Goal: Information Seeking & Learning: Learn about a topic

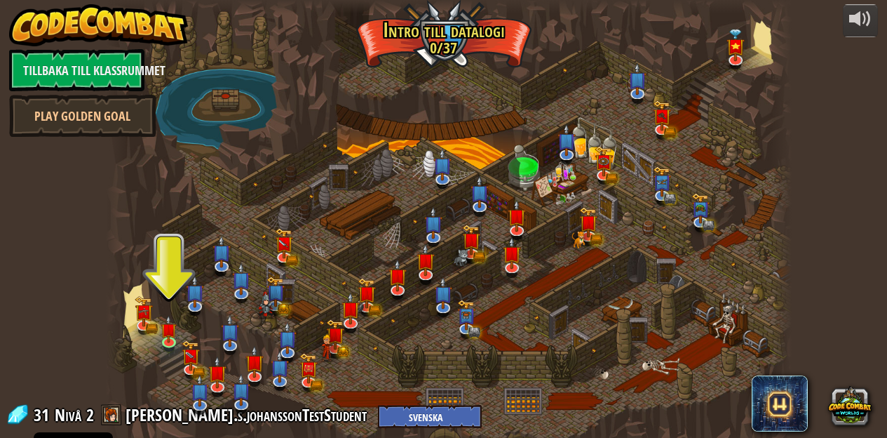
select select "sv"
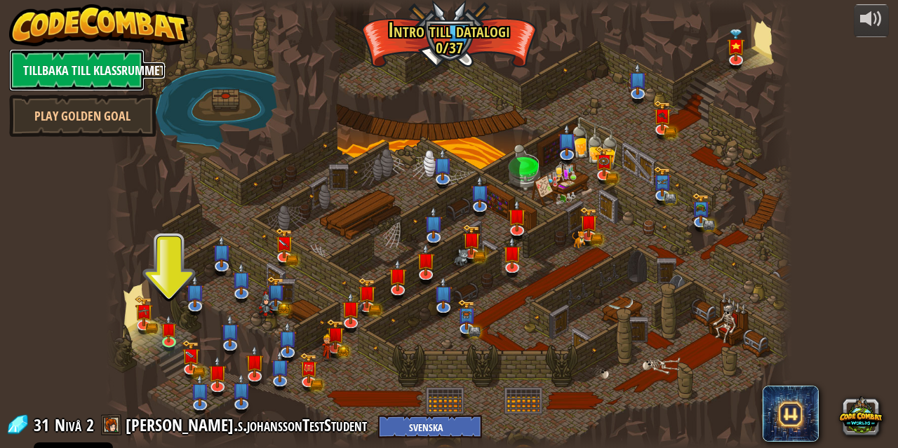
click at [63, 69] on link "Tillbaka till klassrummet" at bounding box center [76, 70] width 135 height 42
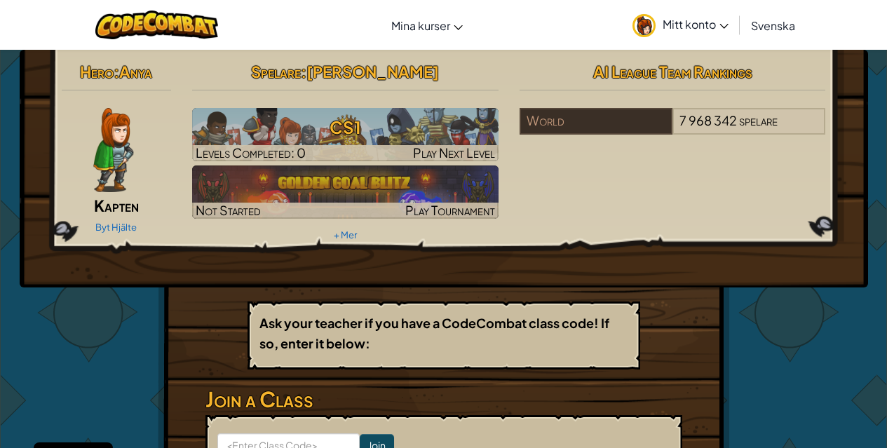
click at [694, 26] on span "Mitt konto" at bounding box center [696, 24] width 66 height 15
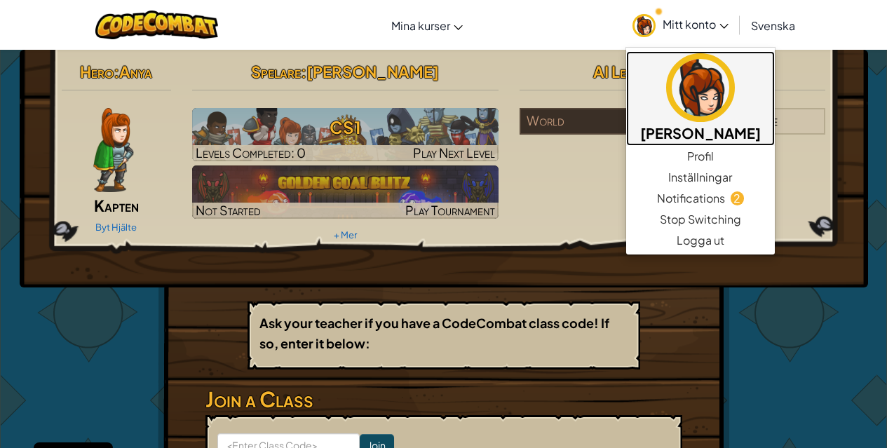
click at [720, 75] on img at bounding box center [700, 87] width 69 height 69
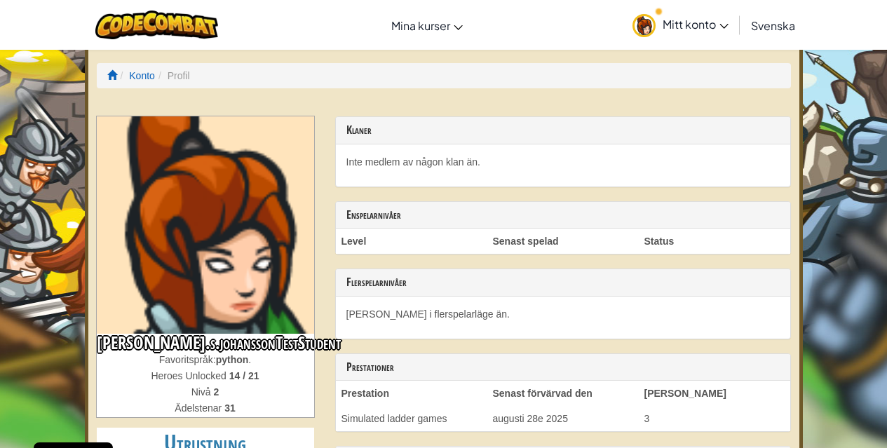
click at [663, 27] on span "Mitt konto" at bounding box center [696, 24] width 66 height 15
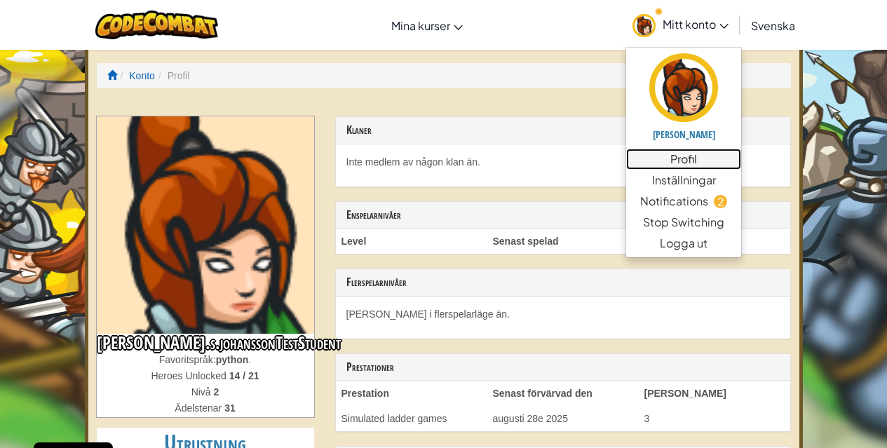
click at [682, 154] on link "Profil" at bounding box center [683, 159] width 115 height 21
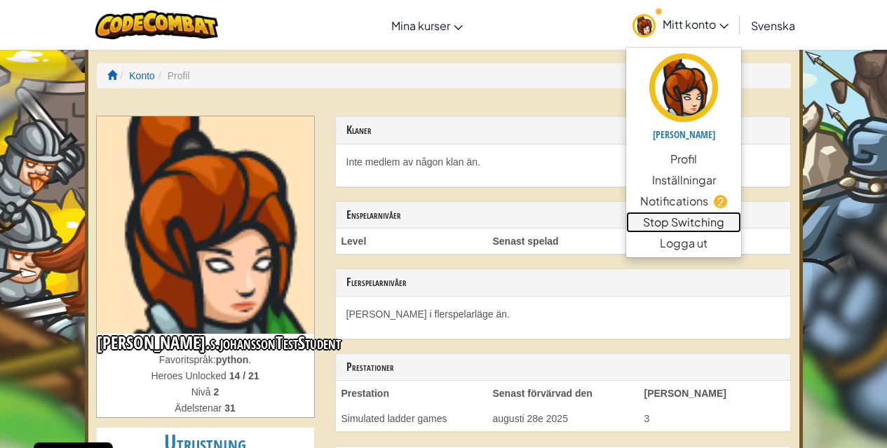
click at [675, 222] on link "Stop Switching" at bounding box center [683, 222] width 115 height 21
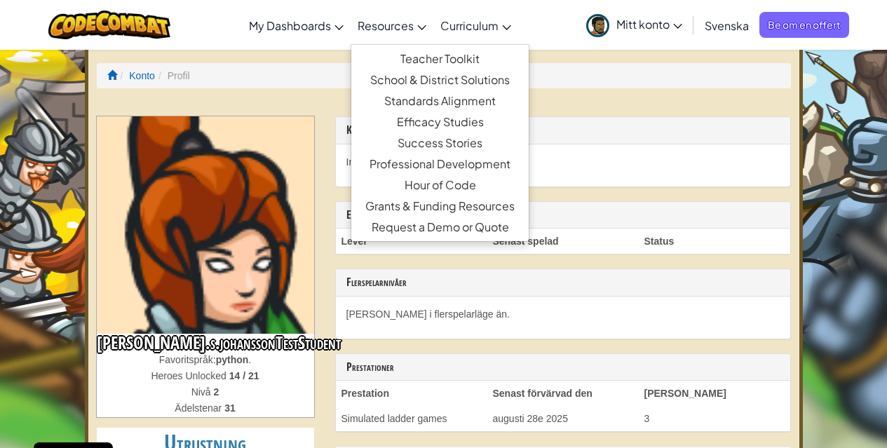
click at [354, 35] on link "Resources" at bounding box center [392, 25] width 83 height 38
click at [302, 21] on span "My Dashboards" at bounding box center [290, 25] width 82 height 15
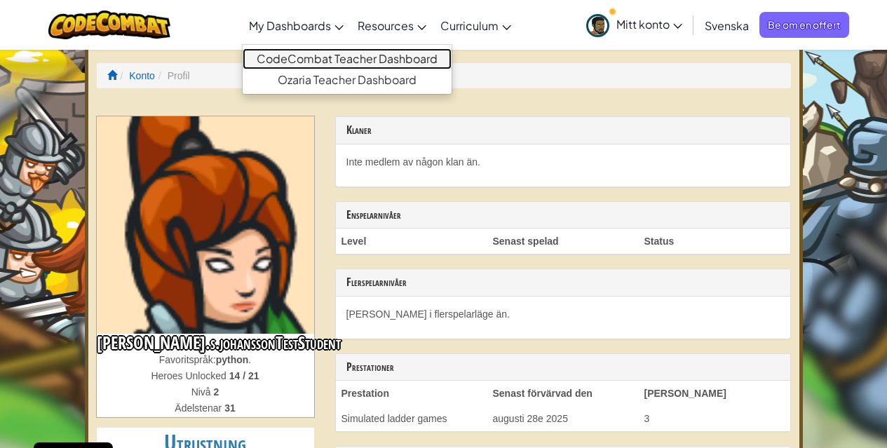
click at [317, 55] on link "CodeCombat Teacher Dashboard" at bounding box center [347, 58] width 209 height 21
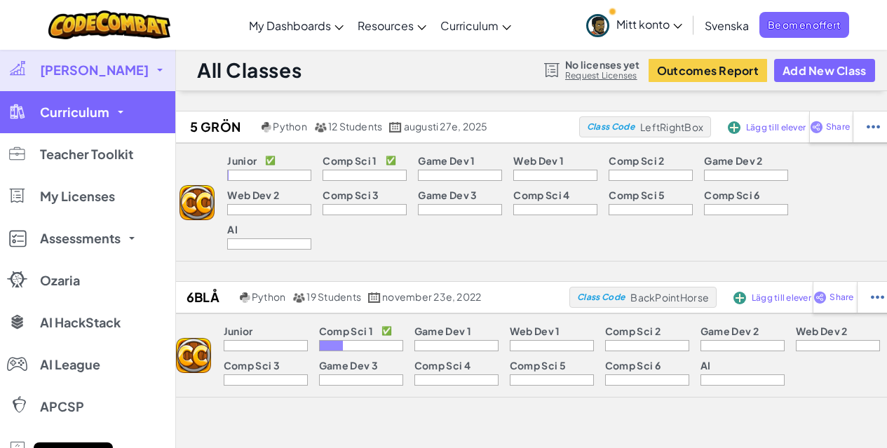
click at [140, 111] on link "Curriculum" at bounding box center [87, 112] width 175 height 42
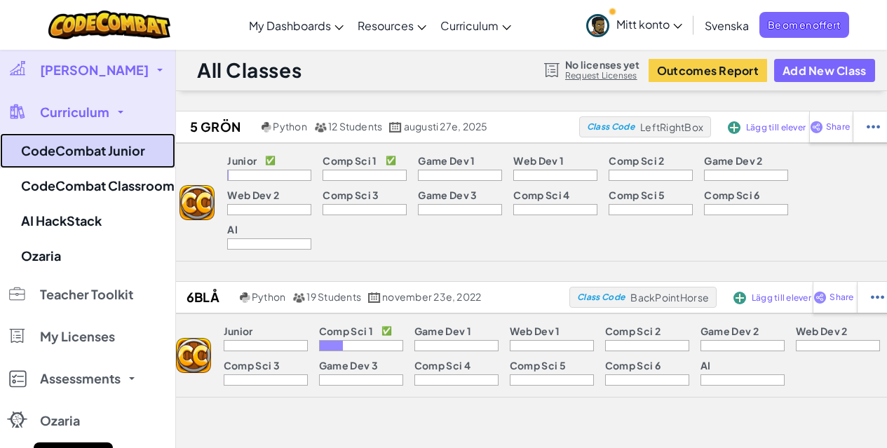
click at [114, 149] on link "CodeCombat Junior" at bounding box center [87, 150] width 175 height 35
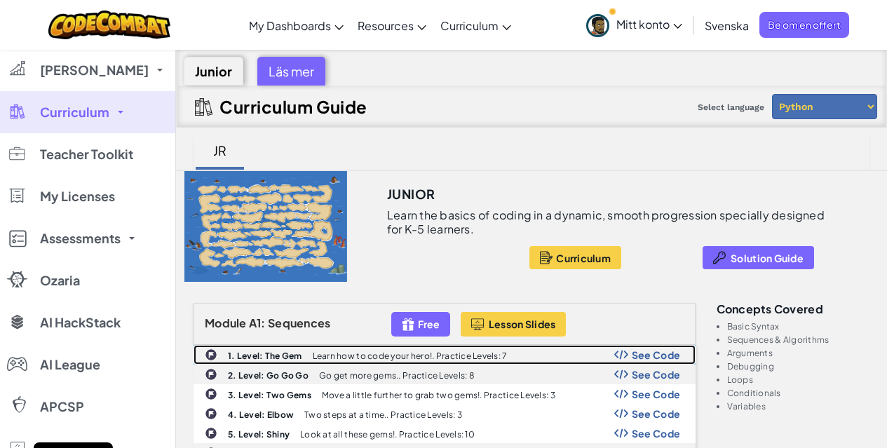
click at [268, 359] on b "1. Level: The Gem" at bounding box center [265, 356] width 74 height 11
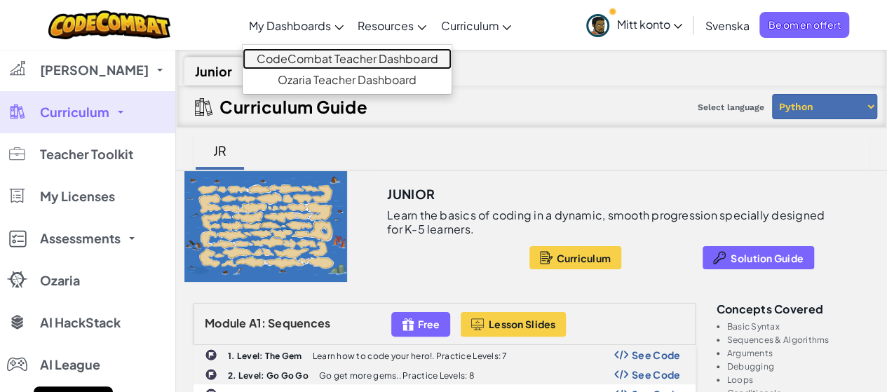
click at [297, 59] on link "CodeCombat Teacher Dashboard" at bounding box center [347, 58] width 209 height 21
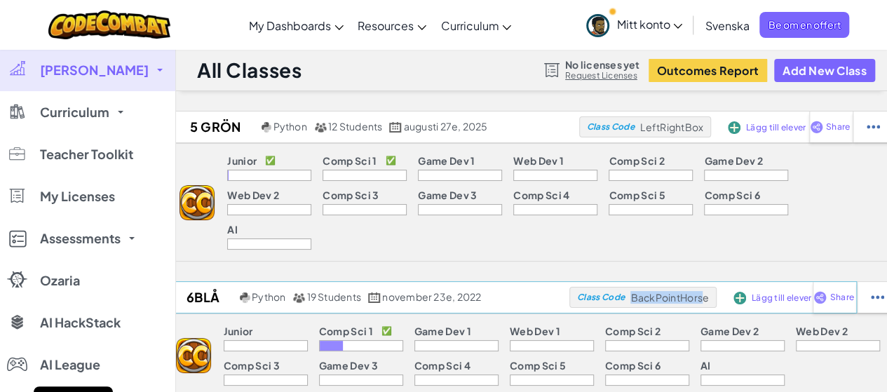
drag, startPoint x: 706, startPoint y: 263, endPoint x: 634, endPoint y: 268, distance: 72.4
click at [640, 133] on span "BackPointHorse" at bounding box center [671, 127] width 63 height 13
click at [711, 137] on div "Class Code BackPointHorse" at bounding box center [645, 126] width 132 height 21
